Goal: Obtain resource: Download file/media

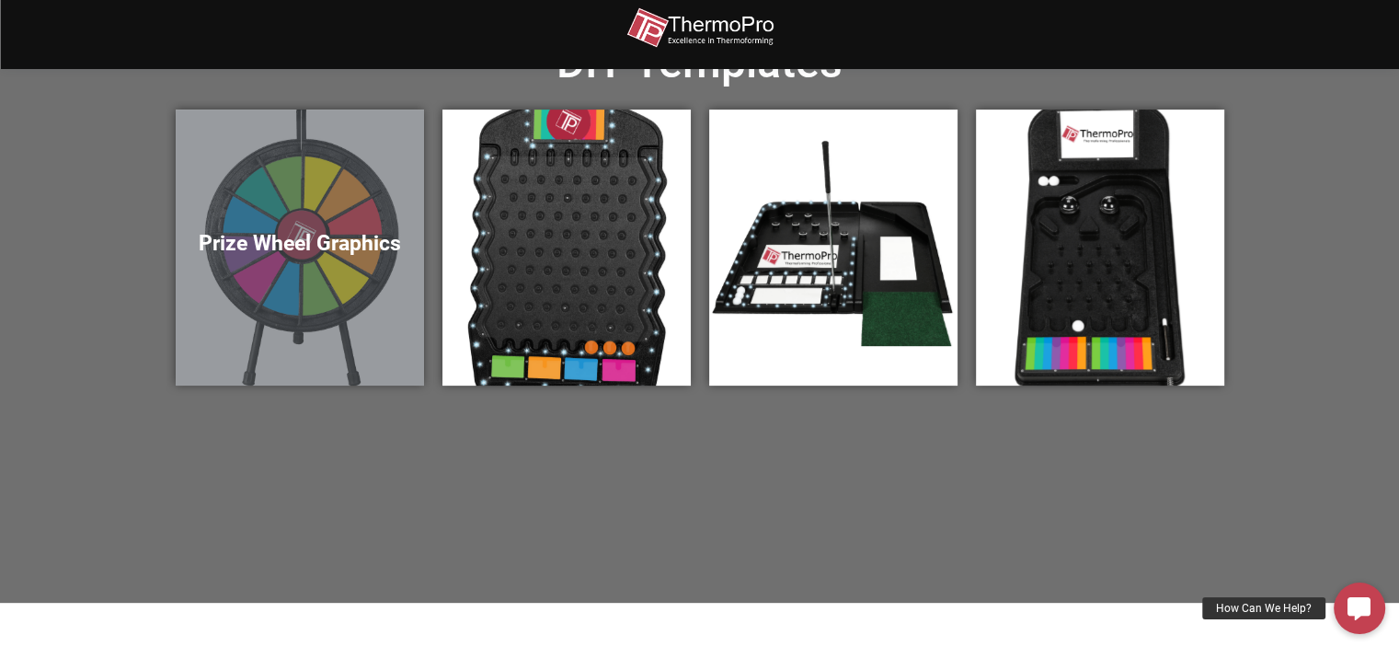
scroll to position [665, 0]
click at [298, 196] on div "Prize Wheel Graphics" at bounding box center [300, 247] width 248 height 276
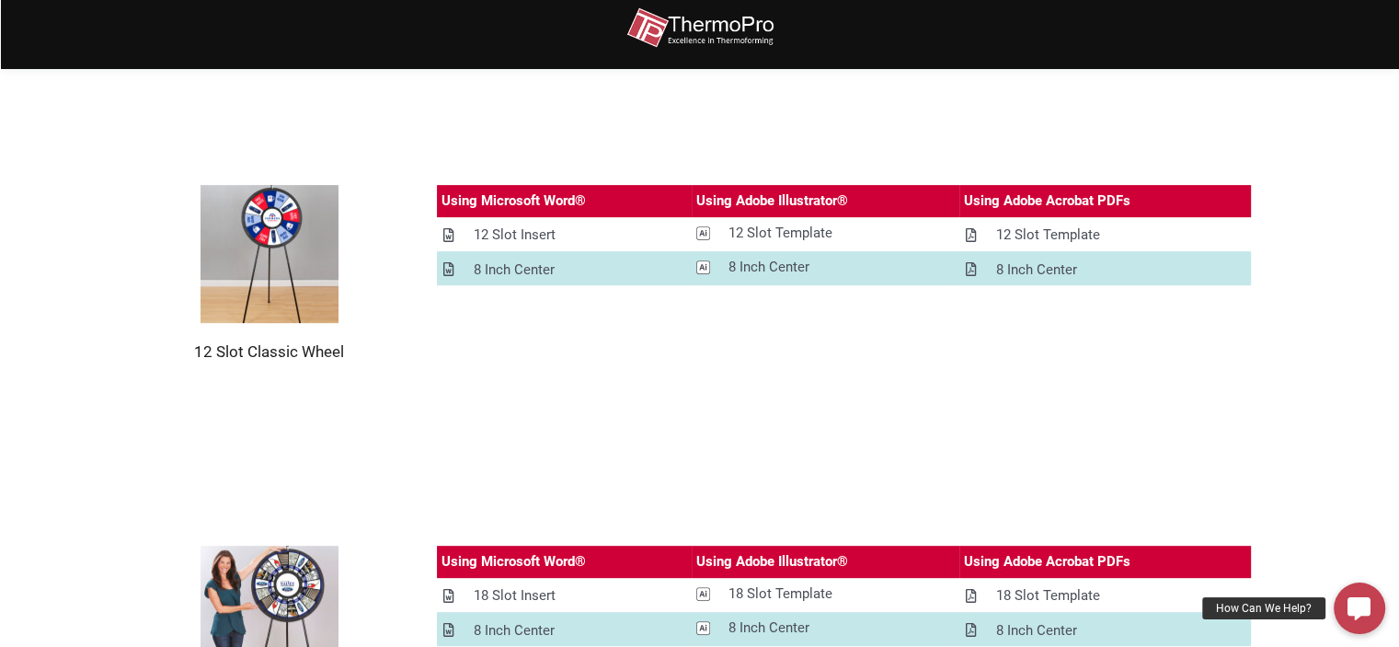
scroll to position [655, 0]
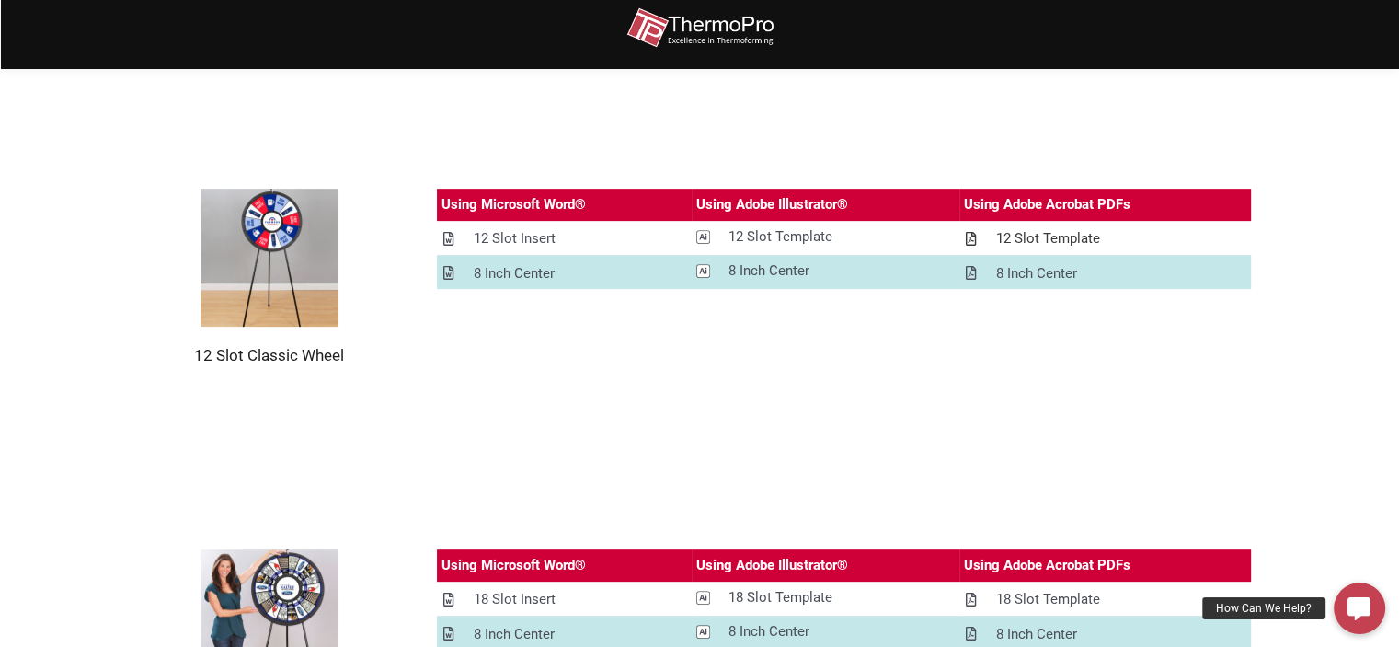
click at [976, 239] on icon at bounding box center [971, 239] width 10 height 14
